Goal: Information Seeking & Learning: Learn about a topic

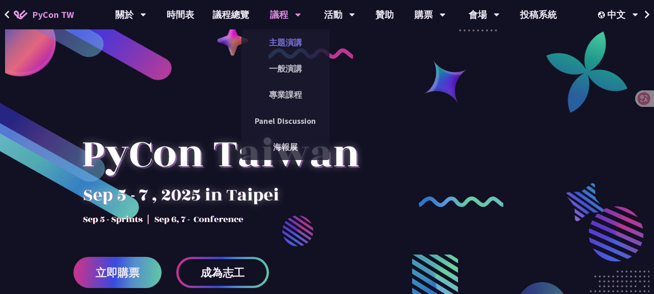
click at [285, 49] on link "主題演講" at bounding box center [285, 43] width 88 height 22
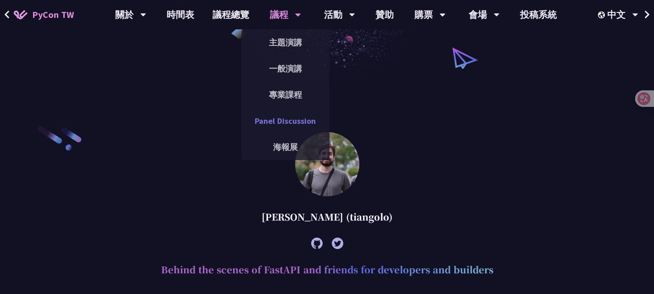
scroll to position [213, 0]
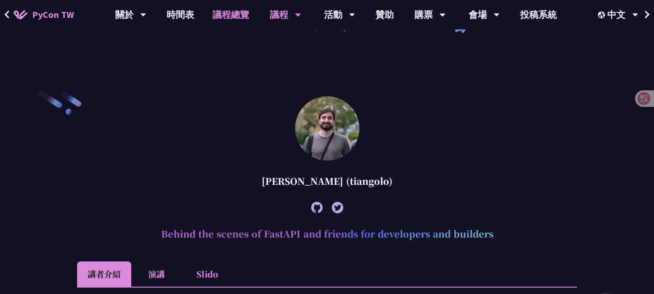
click at [225, 10] on link "議程總覽" at bounding box center [230, 14] width 55 height 29
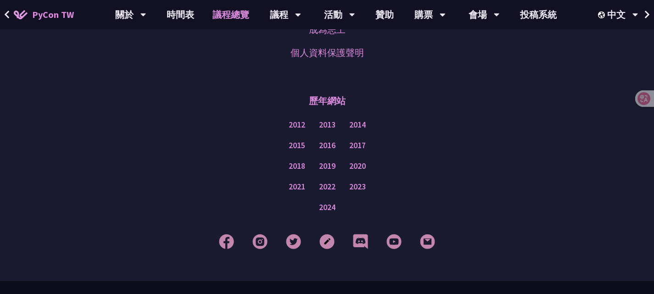
scroll to position [1180, 0]
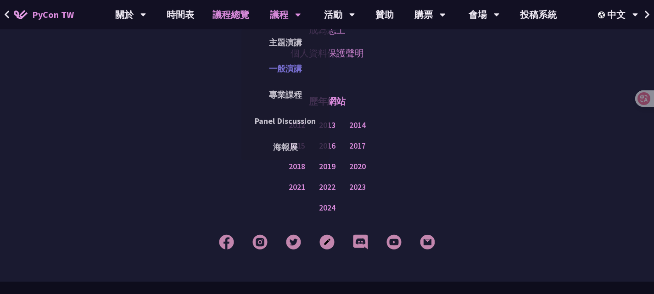
click at [279, 67] on link "一般演講" at bounding box center [285, 69] width 88 height 22
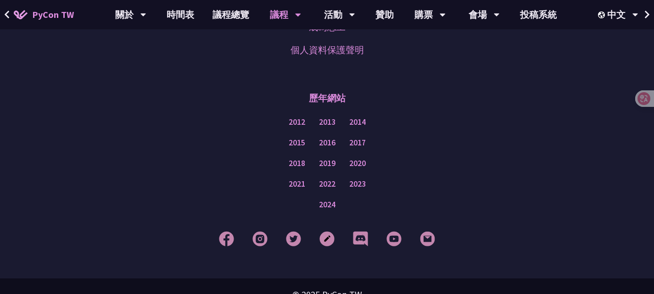
scroll to position [3147, 0]
